Goal: Task Accomplishment & Management: Use online tool/utility

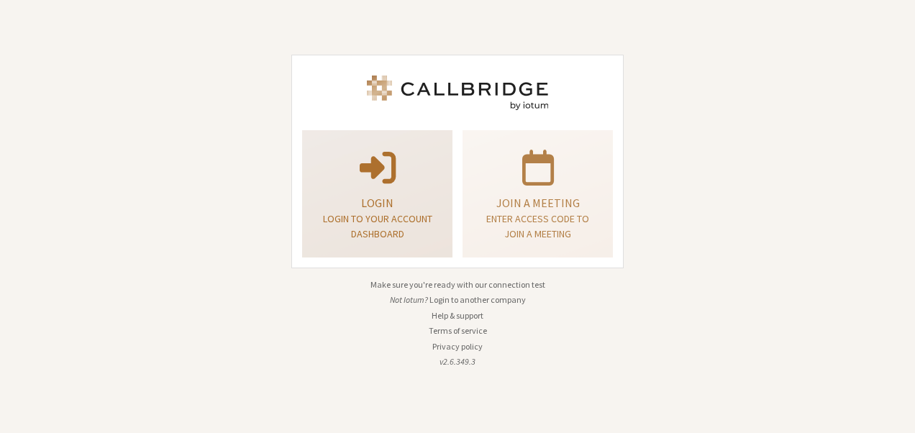
click at [384, 219] on p "Login to your account dashboard" at bounding box center [377, 226] width 114 height 30
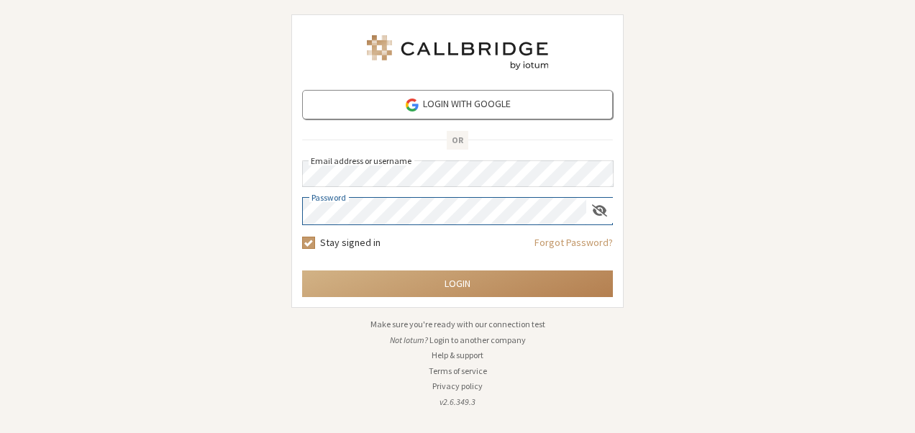
click at [302, 270] on button "Login" at bounding box center [457, 283] width 311 height 27
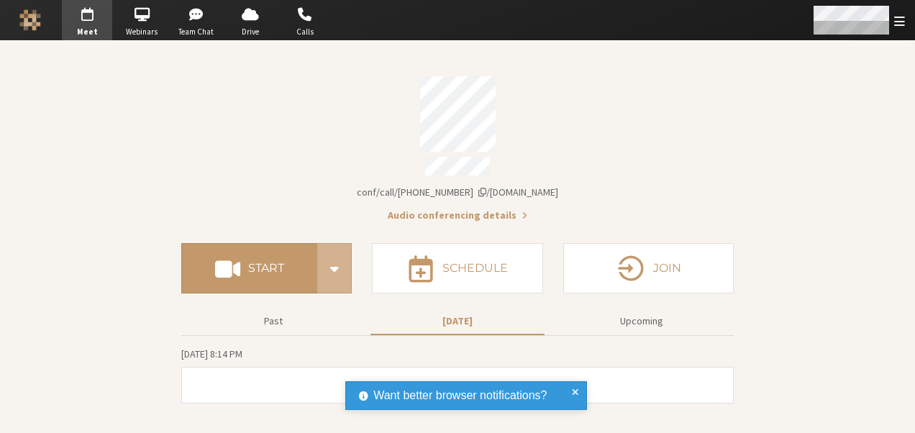
click at [889, 22] on div "Open menu" at bounding box center [858, 20] width 114 height 40
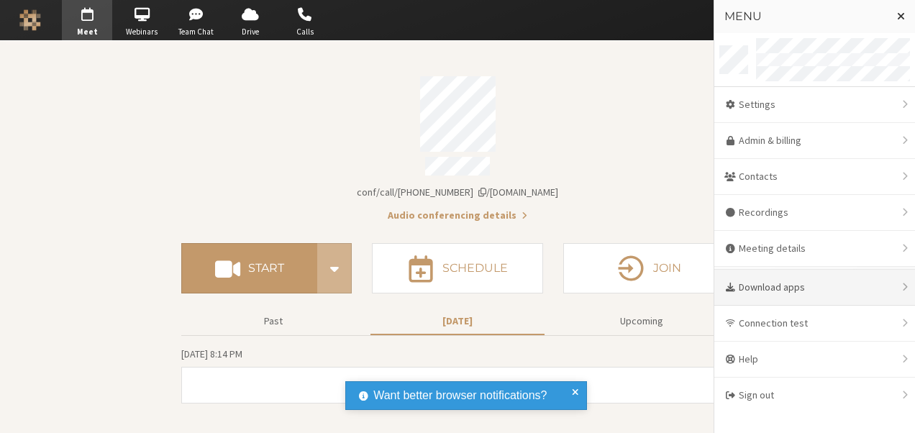
click at [770, 270] on div "Download apps" at bounding box center [814, 288] width 201 height 36
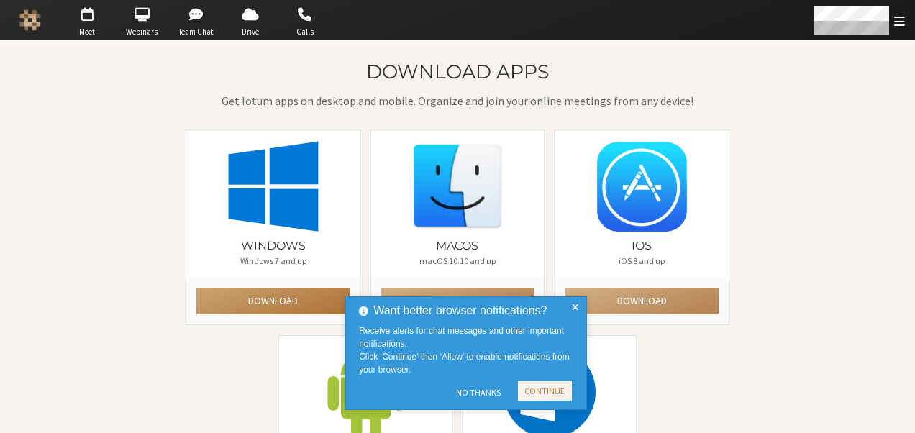
click at [286, 303] on button "Download" at bounding box center [272, 301] width 153 height 27
click at [575, 305] on span at bounding box center [575, 353] width 6 height 102
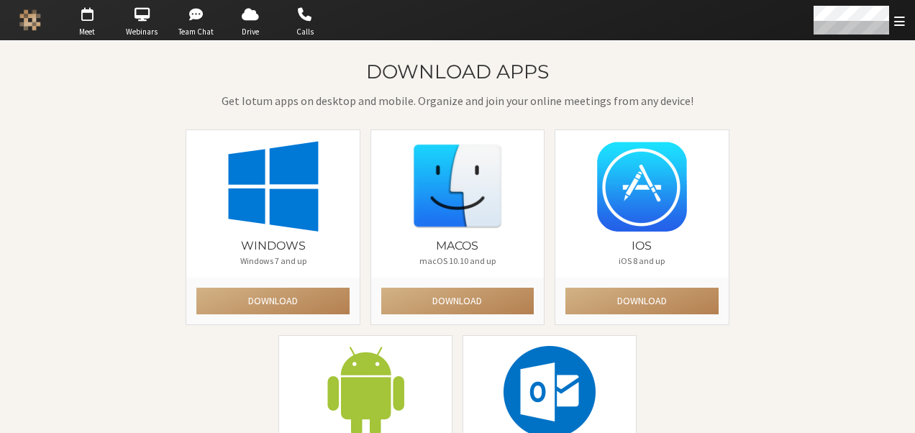
click at [822, 158] on div "Download apps Get Iotum apps on desktop and mobile. Organize and join your onli…" at bounding box center [457, 301] width 830 height 480
